Goal: Transaction & Acquisition: Purchase product/service

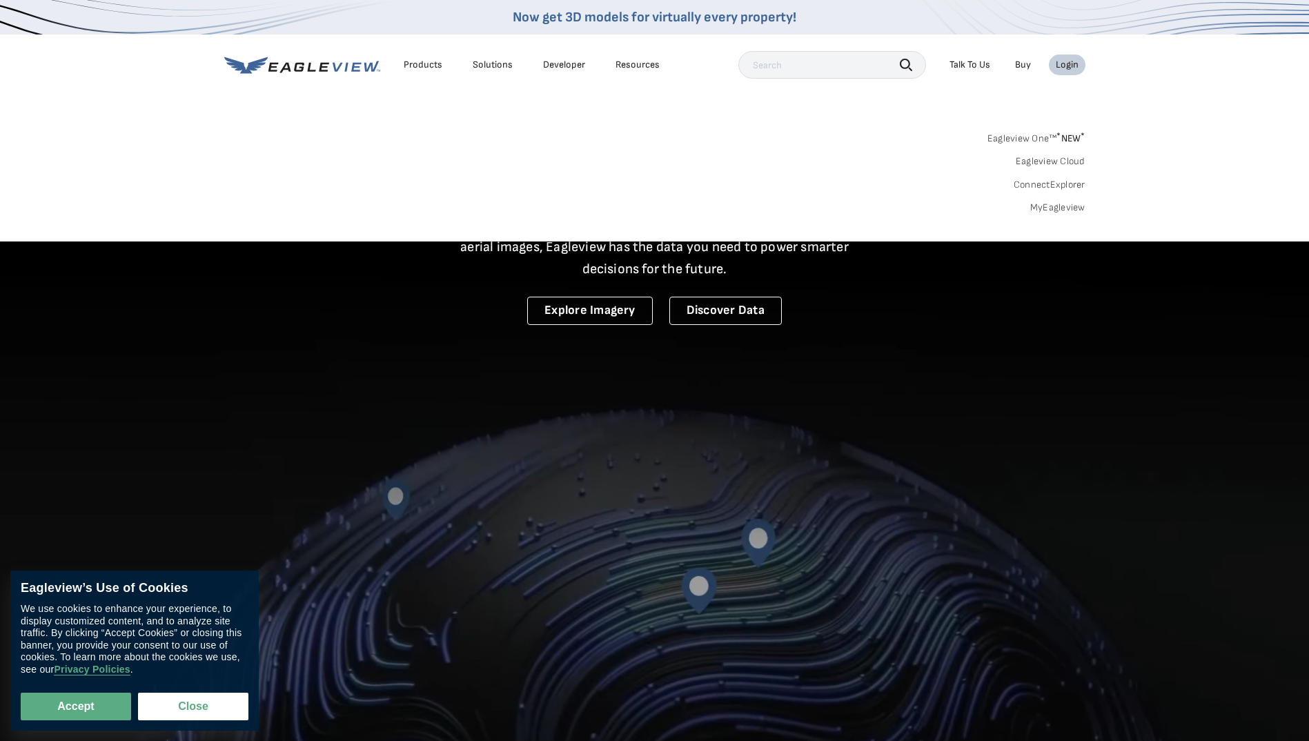
click at [1058, 211] on link "MyEagleview" at bounding box center [1057, 207] width 55 height 12
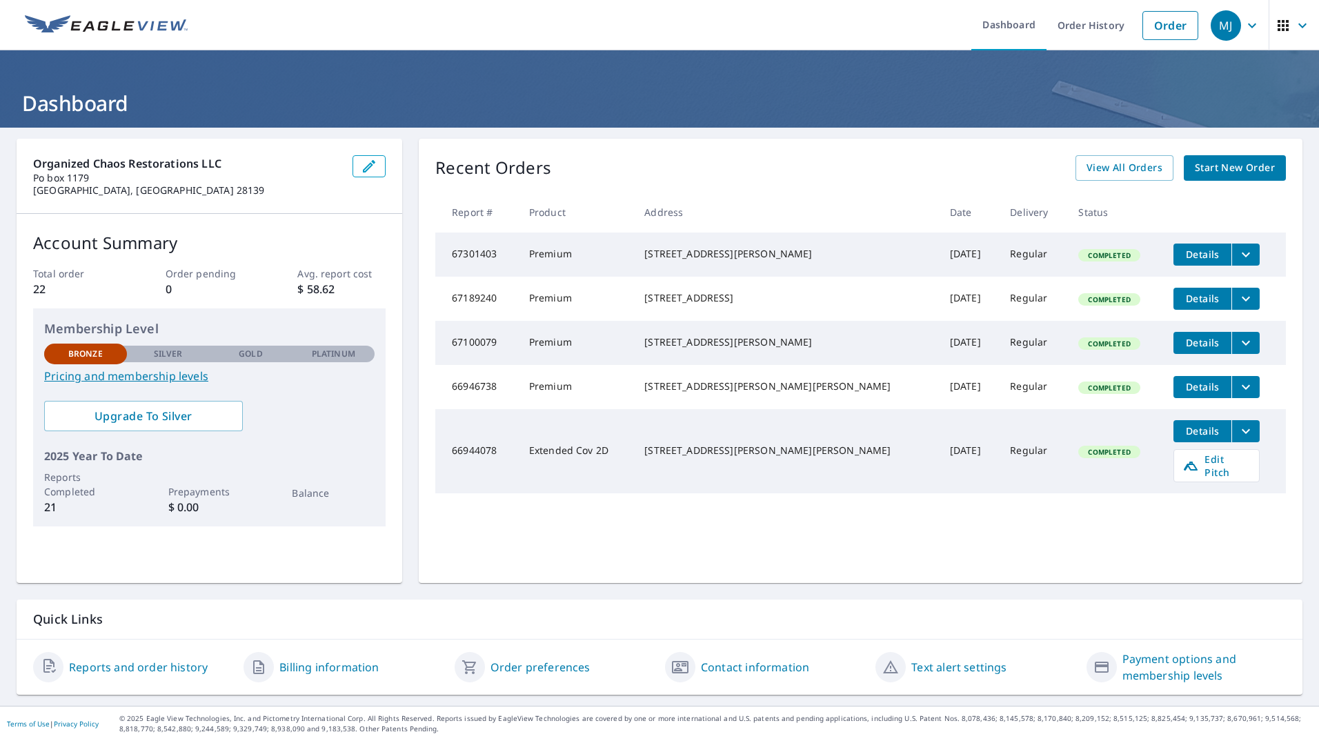
click at [1209, 160] on span "Start New Order" at bounding box center [1235, 167] width 80 height 17
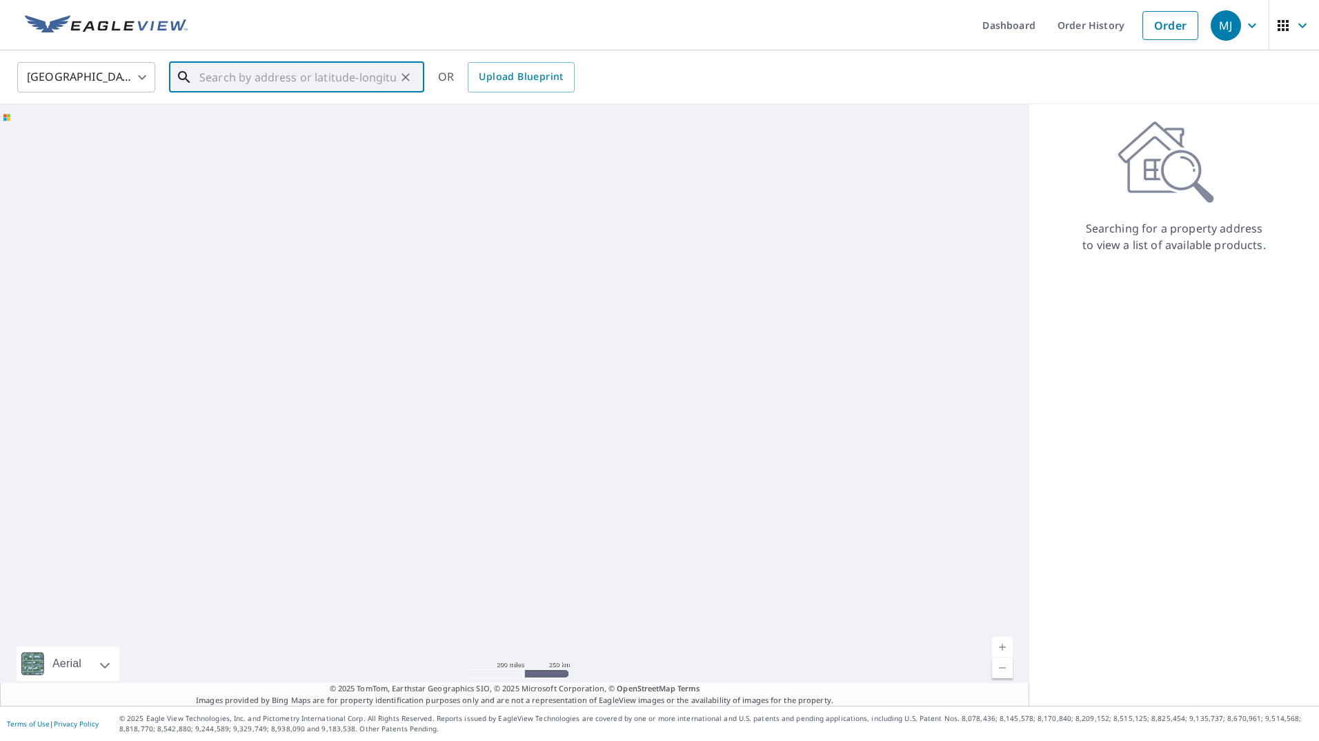
paste input "[STREET_ADDRESS][PERSON_NAME]"
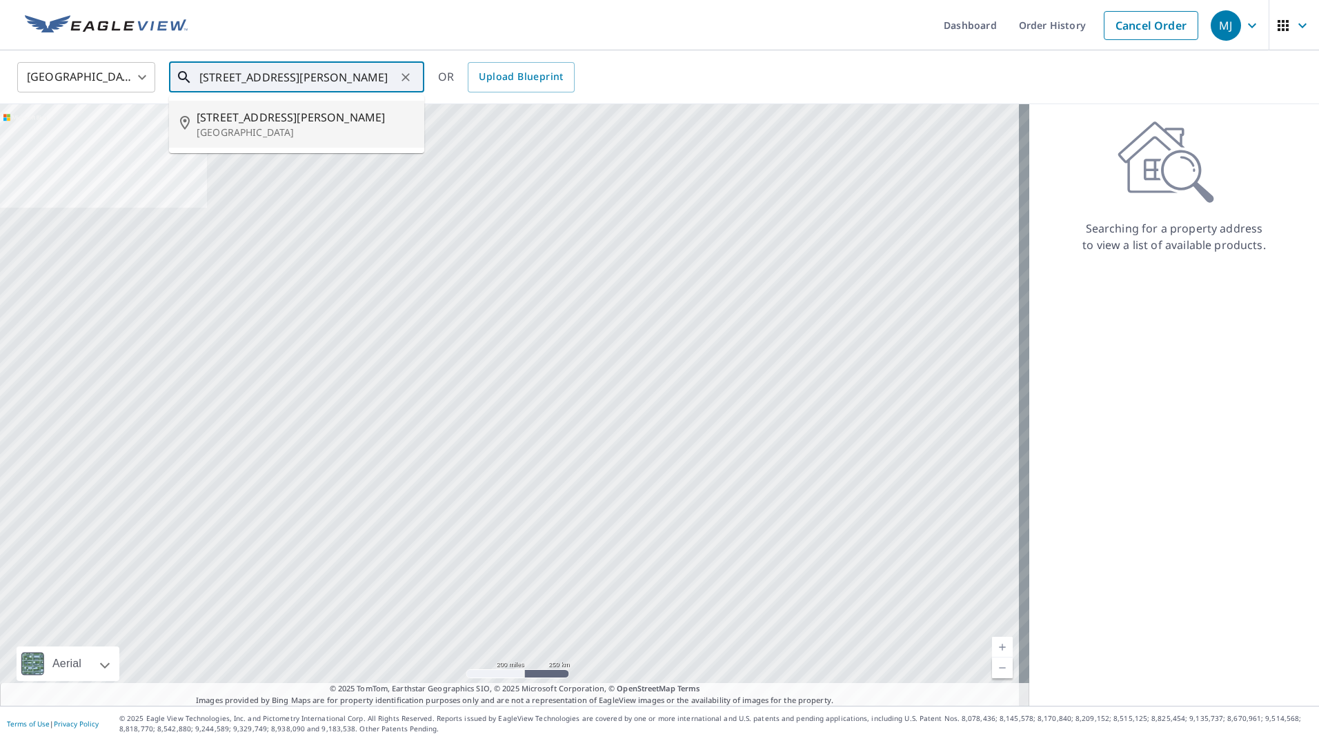
click at [260, 127] on p "[GEOGRAPHIC_DATA]" at bounding box center [305, 133] width 217 height 14
type input "[STREET_ADDRESS][PERSON_NAME]"
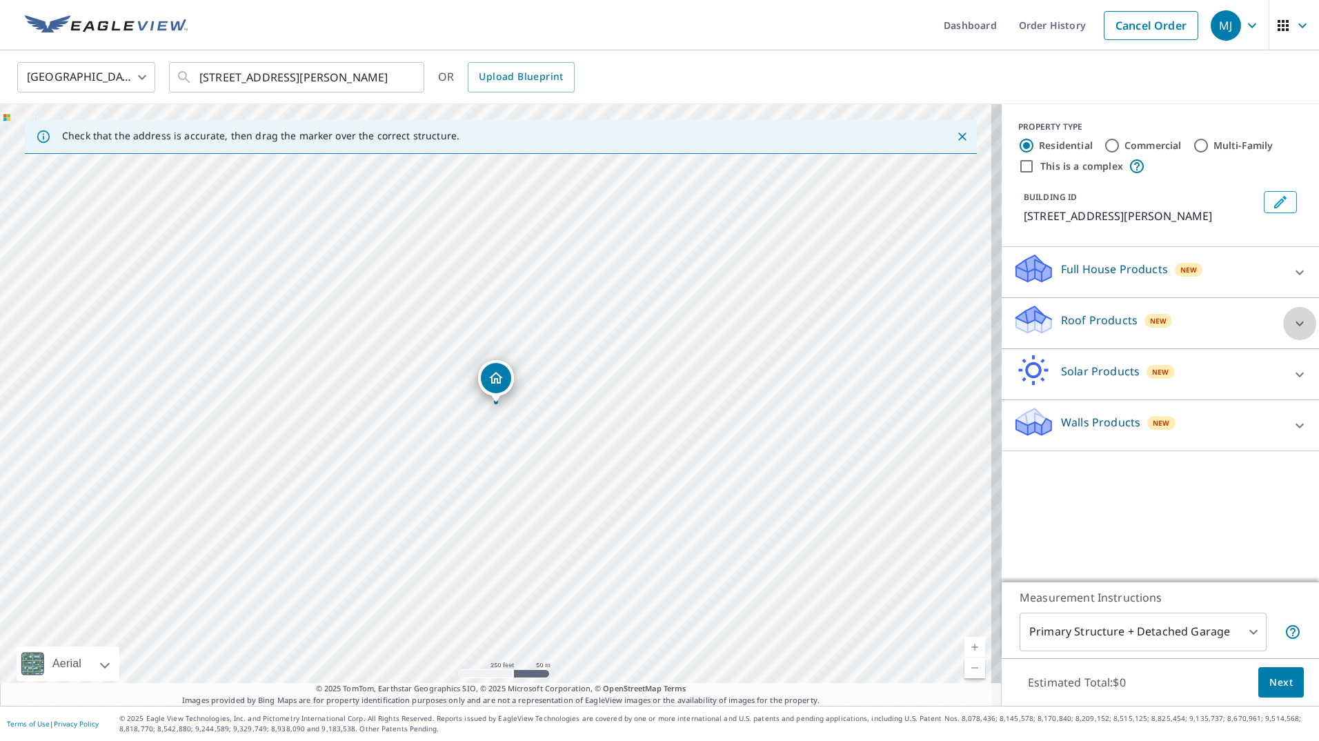
click at [1292, 327] on icon at bounding box center [1300, 323] width 17 height 17
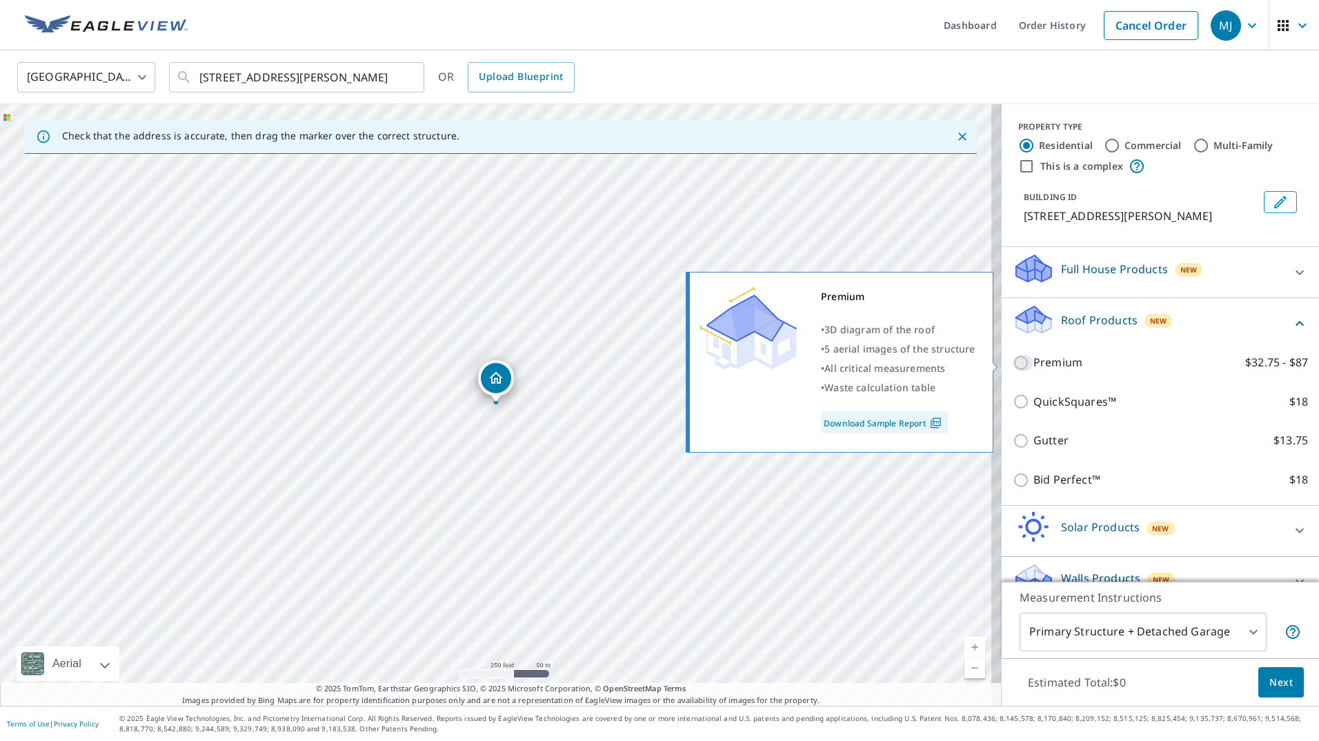
click at [1013, 363] on input "Premium $32.75 - $87" at bounding box center [1023, 363] width 21 height 17
checkbox input "true"
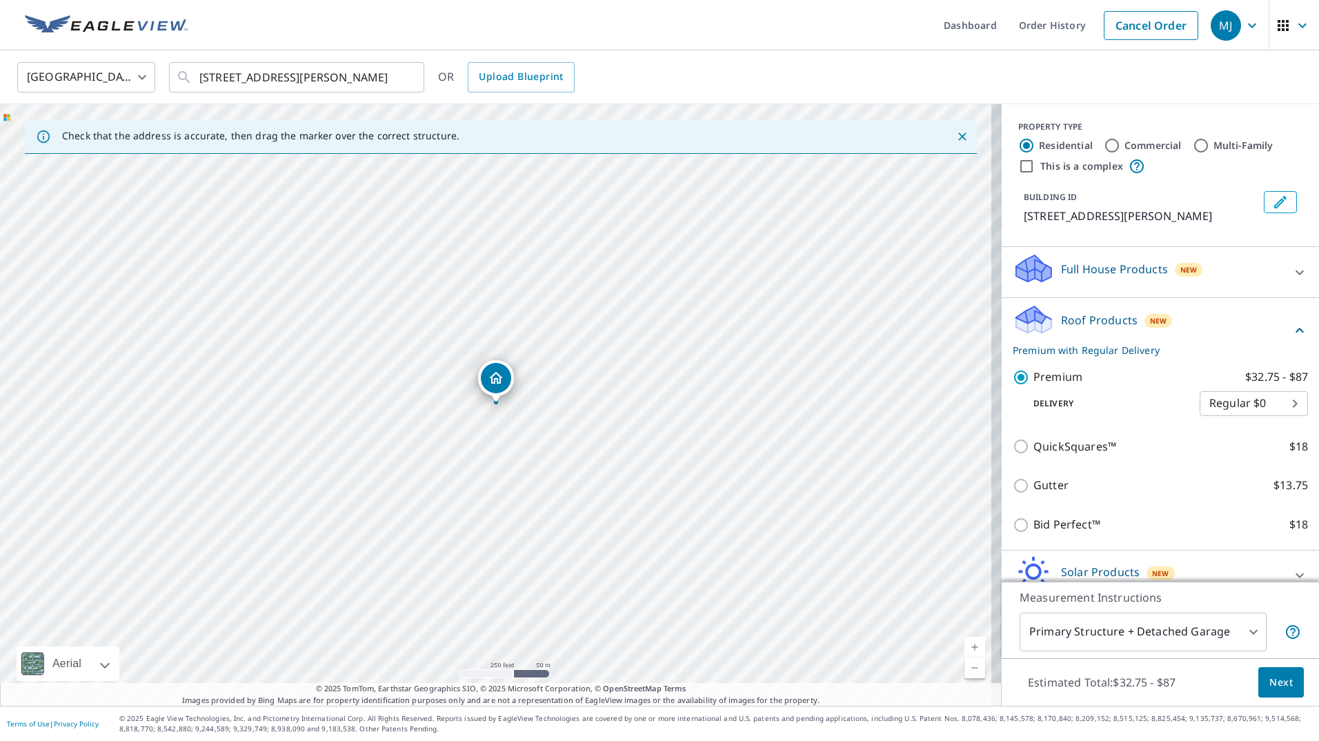
click at [1266, 692] on button "Next" at bounding box center [1281, 682] width 46 height 31
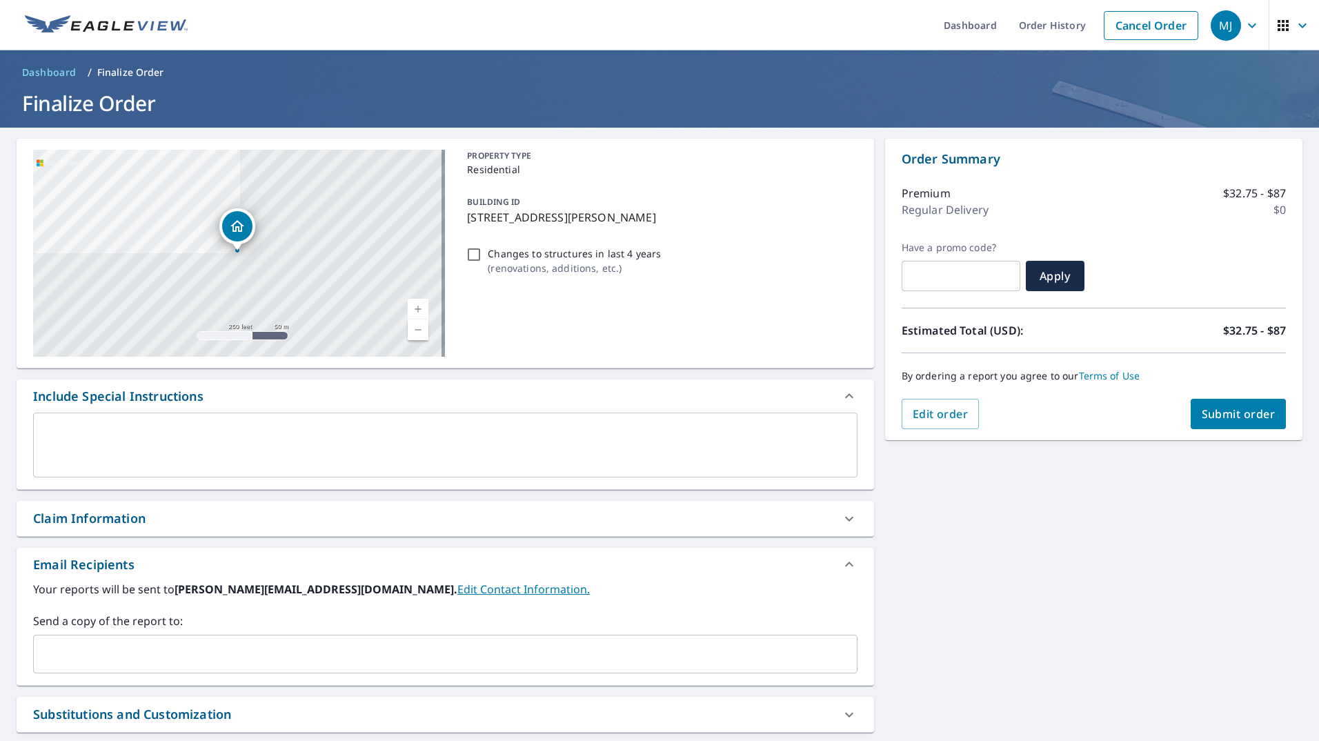
click at [1226, 411] on span "Submit order" at bounding box center [1239, 413] width 74 height 15
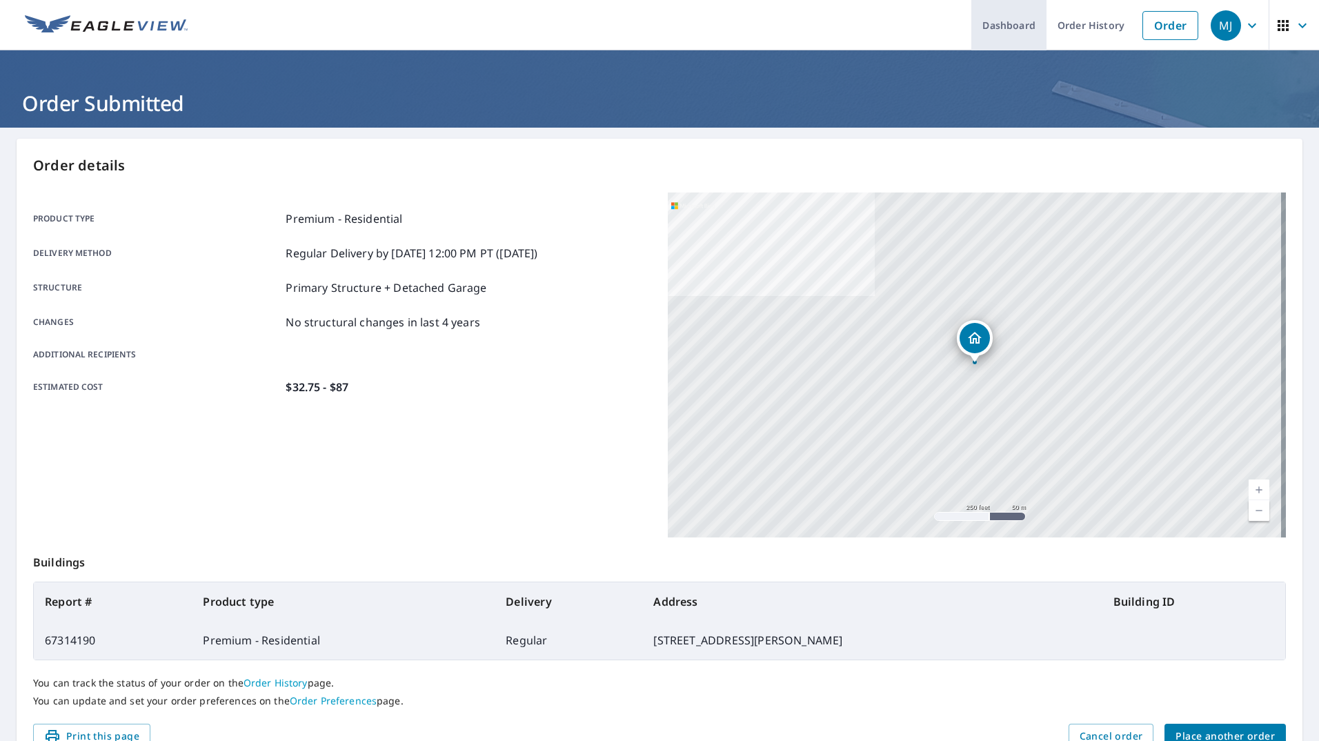
click at [998, 37] on link "Dashboard" at bounding box center [1008, 25] width 75 height 50
